Goal: Task Accomplishment & Management: Complete application form

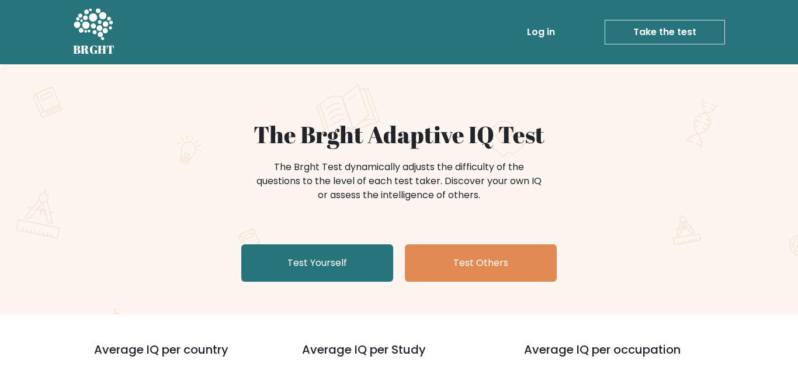
click at [306, 237] on div "The Brght Adaptive IQ Test The Brght Test dynamically adjusts the difficulty of…" at bounding box center [399, 203] width 584 height 166
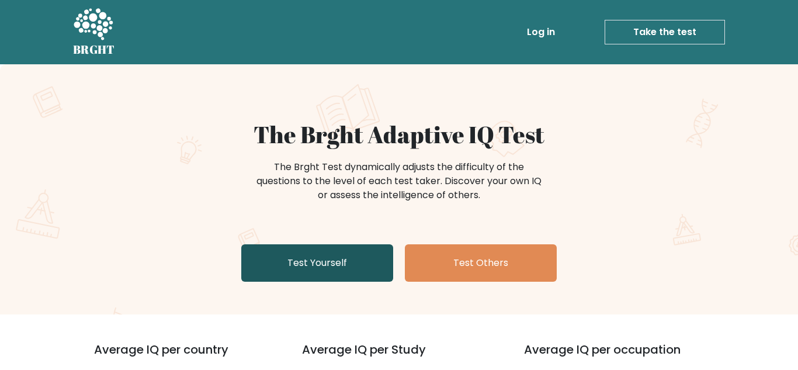
click at [307, 254] on link "Test Yourself" at bounding box center [317, 262] width 152 height 37
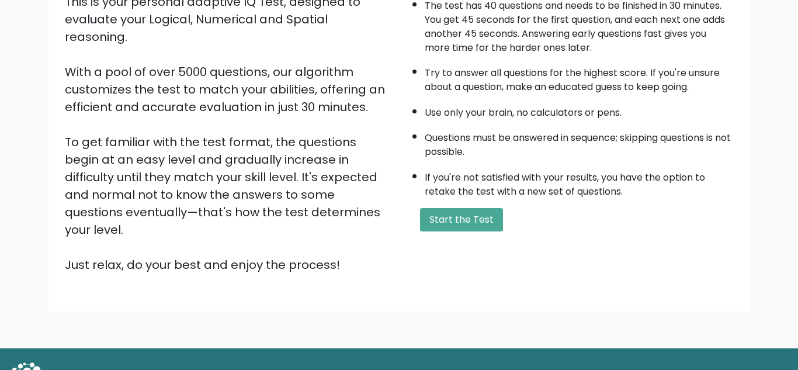
scroll to position [165, 0]
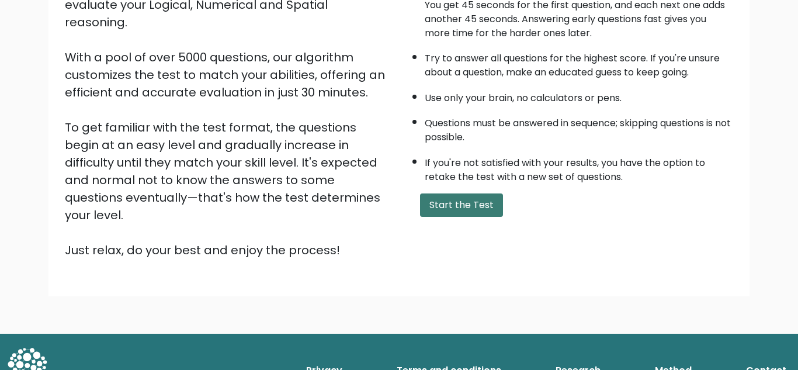
click at [458, 210] on button "Start the Test" at bounding box center [461, 204] width 83 height 23
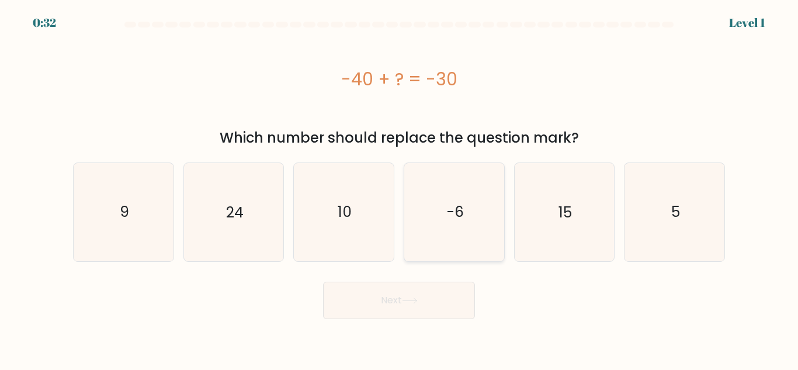
click at [460, 207] on text "-6" at bounding box center [454, 212] width 17 height 20
click at [400, 188] on input "d. -6" at bounding box center [399, 186] width 1 height 3
radio input "true"
click at [419, 308] on button "Next" at bounding box center [399, 300] width 152 height 37
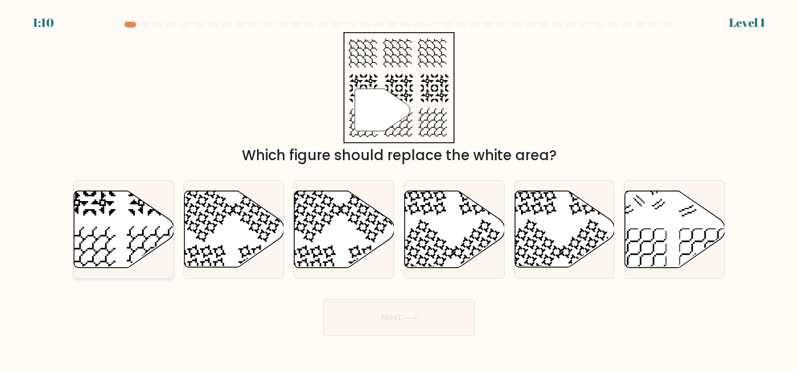
click at [112, 240] on icon at bounding box center [124, 229] width 100 height 77
click at [399, 188] on input "a." at bounding box center [399, 186] width 1 height 3
radio input "true"
click at [380, 309] on button "Next" at bounding box center [399, 317] width 152 height 37
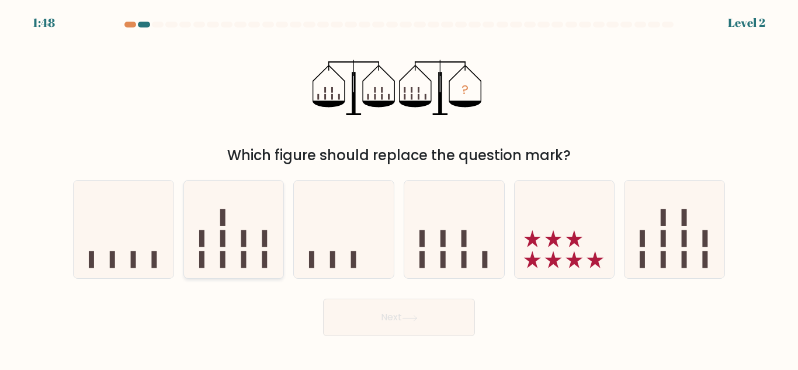
click at [231, 255] on icon at bounding box center [234, 229] width 100 height 82
click at [399, 188] on input "b." at bounding box center [399, 186] width 1 height 3
radio input "true"
click at [368, 321] on button "Next" at bounding box center [399, 317] width 152 height 37
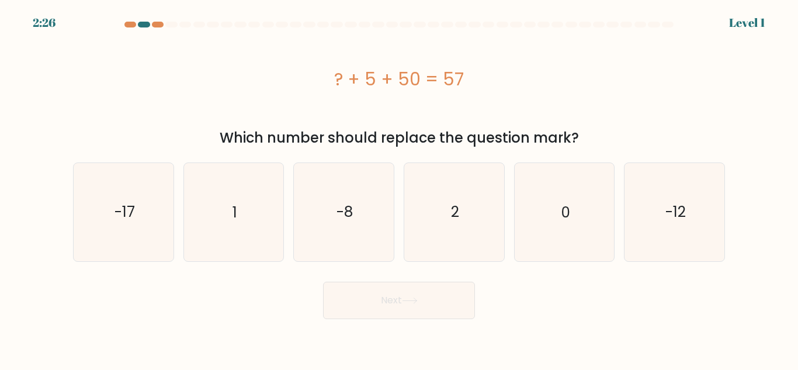
click at [368, 321] on body "2:26 Level 1 a." at bounding box center [399, 185] width 798 height 370
